Goal: Navigation & Orientation: Find specific page/section

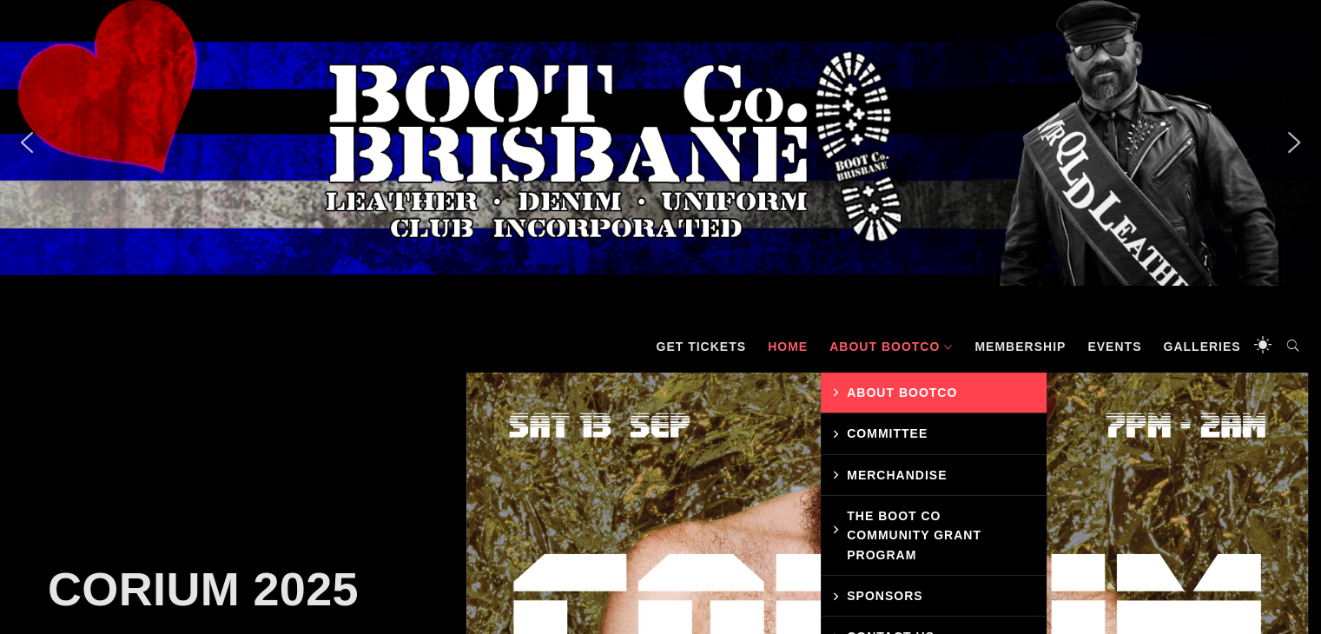
click at [893, 382] on link "About BootCo" at bounding box center [934, 393] width 226 height 41
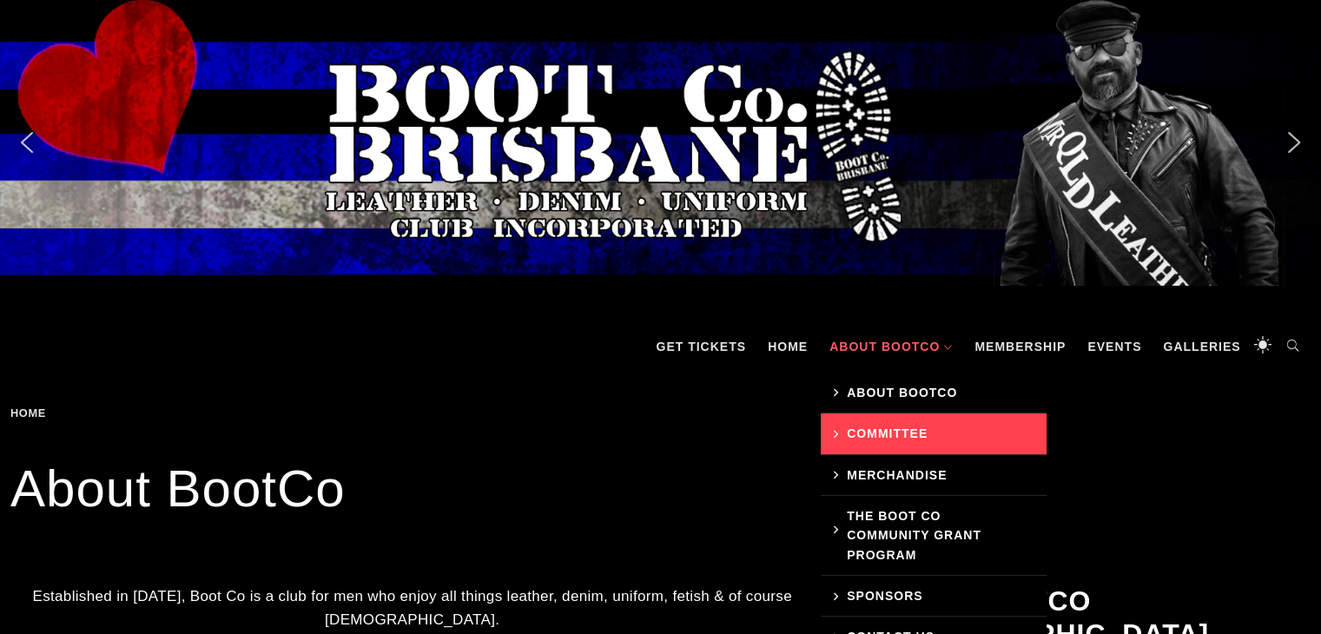
click at [900, 432] on link "Committee" at bounding box center [934, 433] width 226 height 41
